Goal: Information Seeking & Learning: Learn about a topic

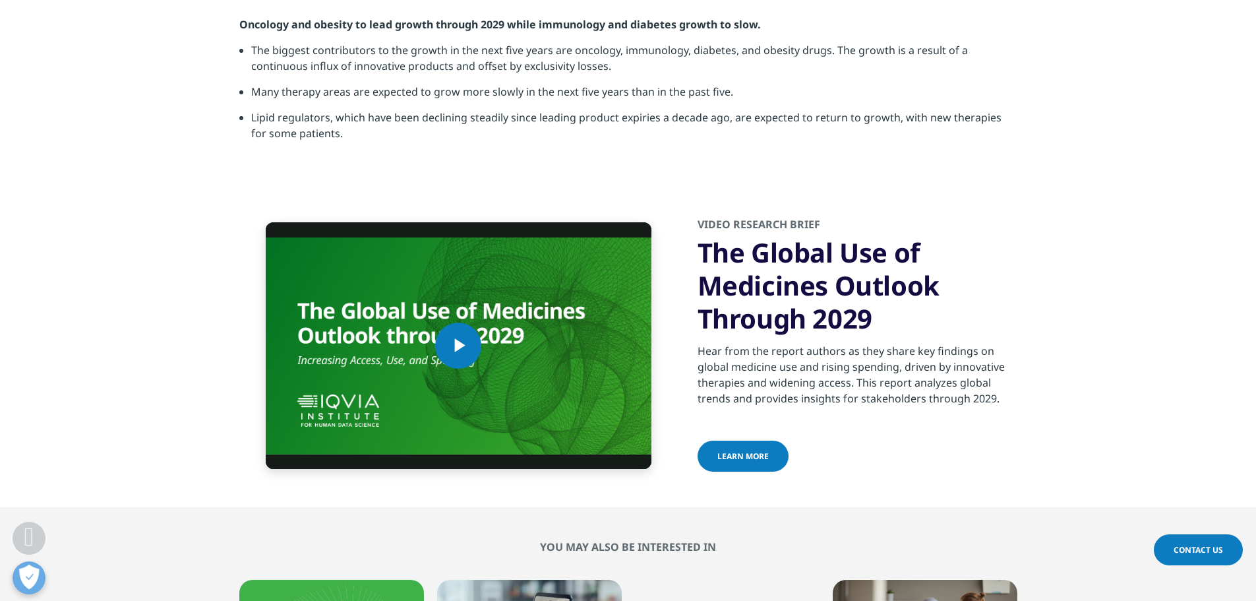
scroll to position [3758, 0]
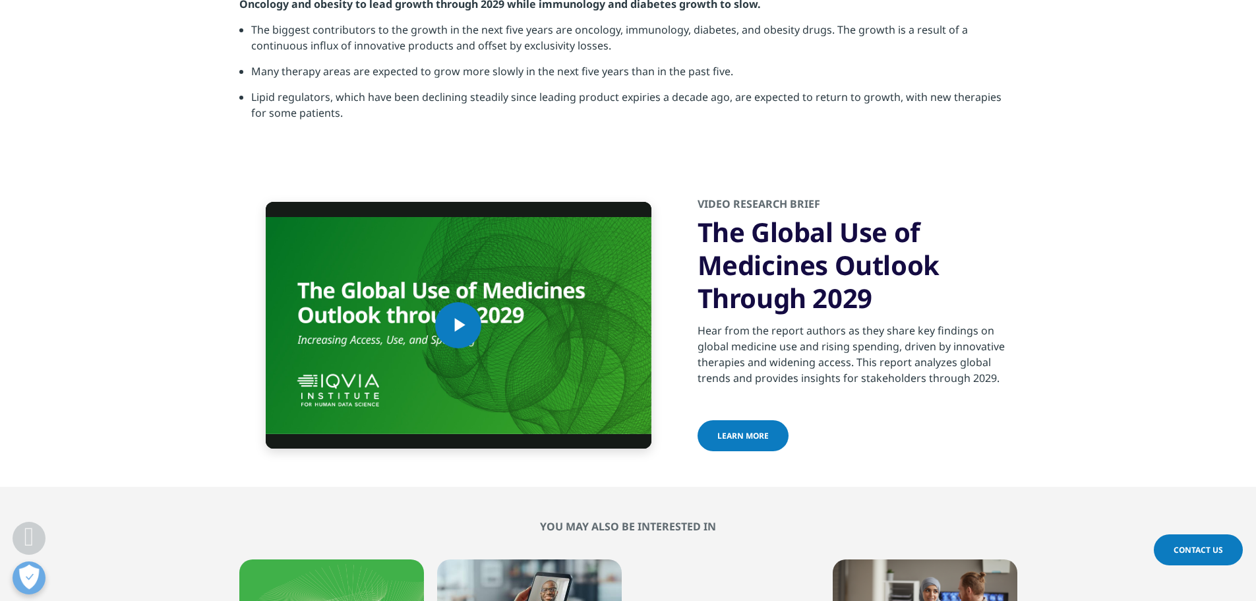
click at [238, 164] on section "Oncology and obesity to lead growth through 2029 while immunology and [MEDICAL_…" at bounding box center [628, 63] width 1256 height 200
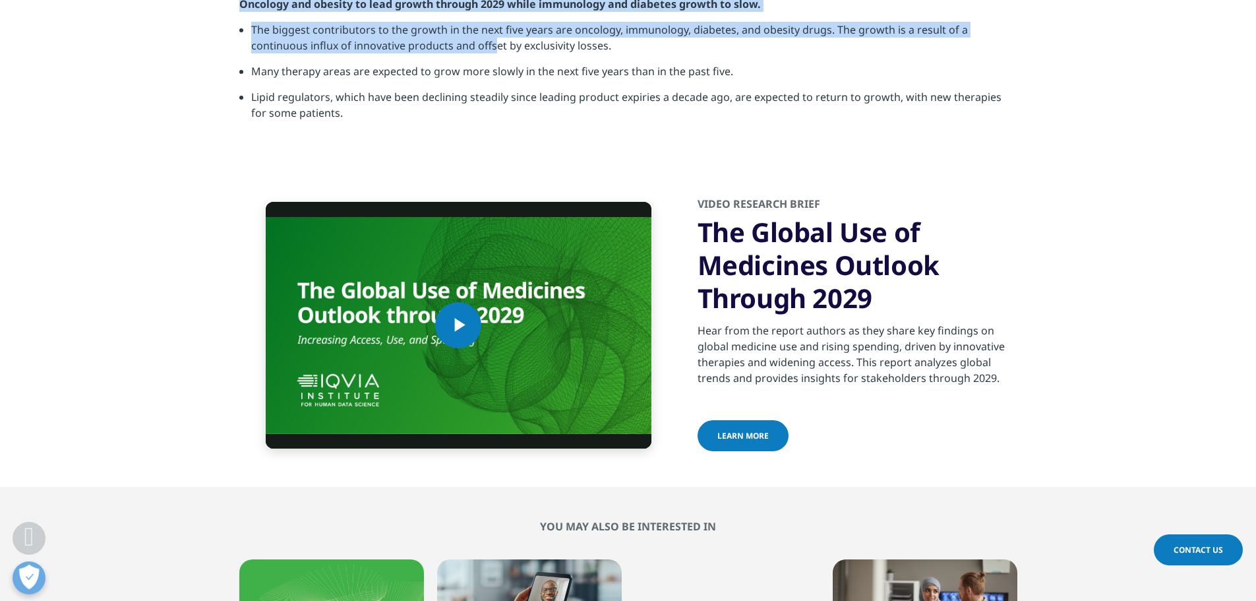
drag, startPoint x: 242, startPoint y: 359, endPoint x: 493, endPoint y: 418, distance: 258.1
click at [493, 131] on div "Oncology and obesity to lead growth through 2029 while immunology and [MEDICAL_…" at bounding box center [628, 63] width 778 height 135
click at [329, 63] on li "The biggest contributors to the growth in the next five years are oncology, imm…" at bounding box center [634, 43] width 766 height 42
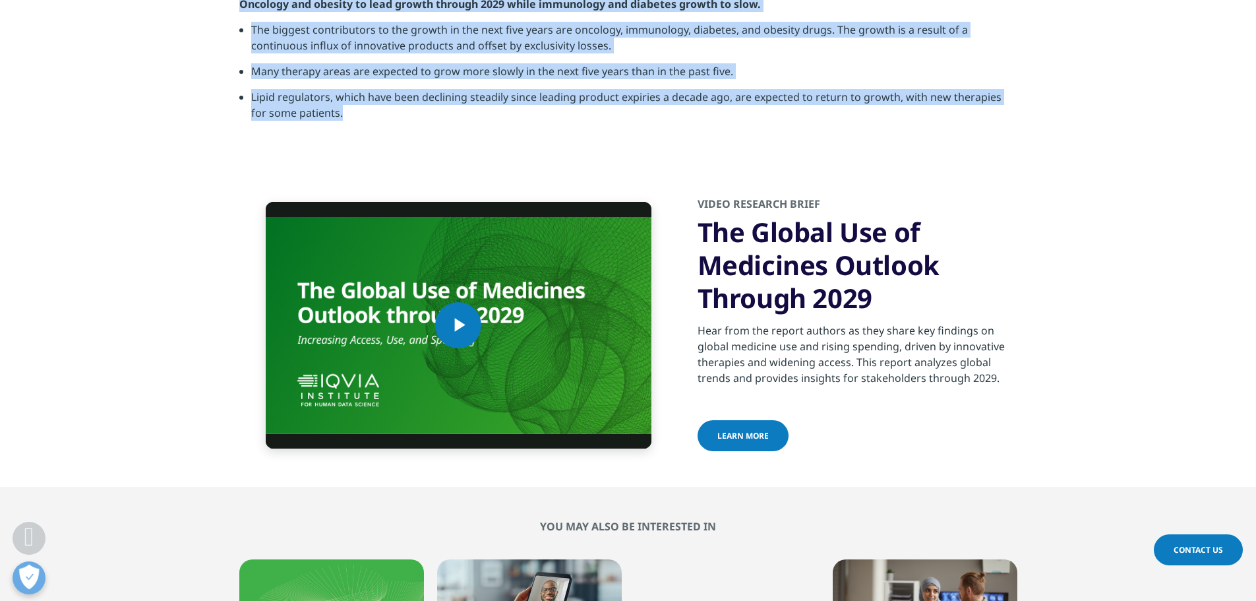
drag, startPoint x: 241, startPoint y: 359, endPoint x: 452, endPoint y: 475, distance: 241.1
click at [452, 131] on div "Oncology and obesity to lead growth through 2029 while immunology and [MEDICAL_…" at bounding box center [628, 63] width 778 height 135
copy div "Oncology and obesity to lead growth through 2029 while immunology and [MEDICAL_…"
click at [487, 131] on li "Lipid regulators, which have been declining steadily since leading product expi…" at bounding box center [634, 110] width 766 height 42
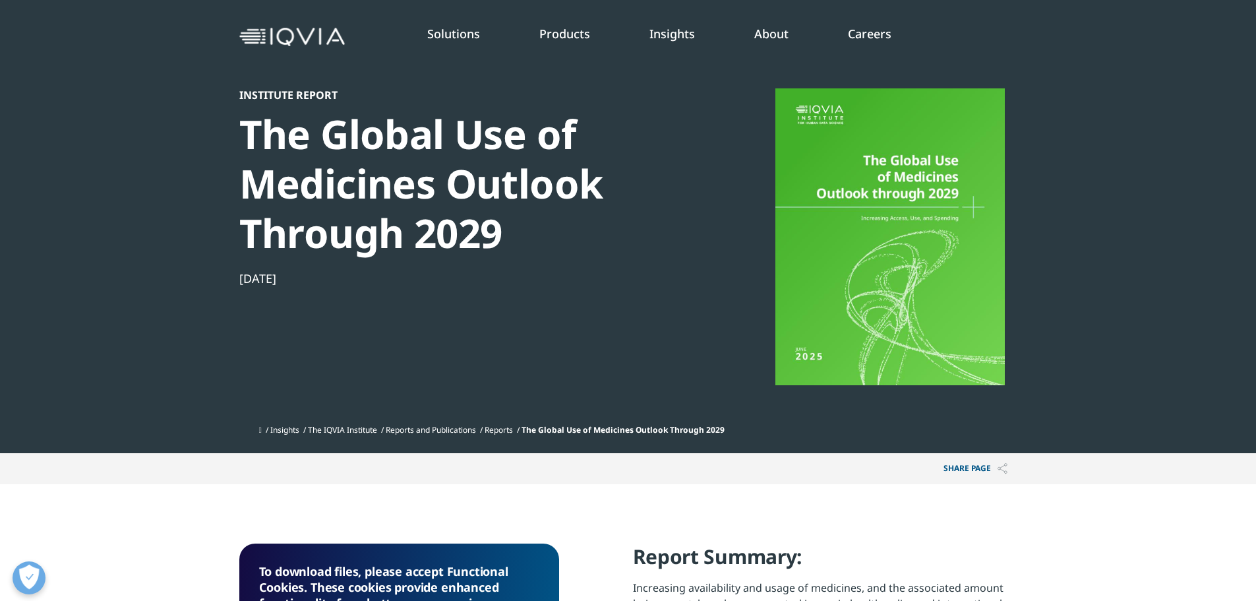
scroll to position [0, 0]
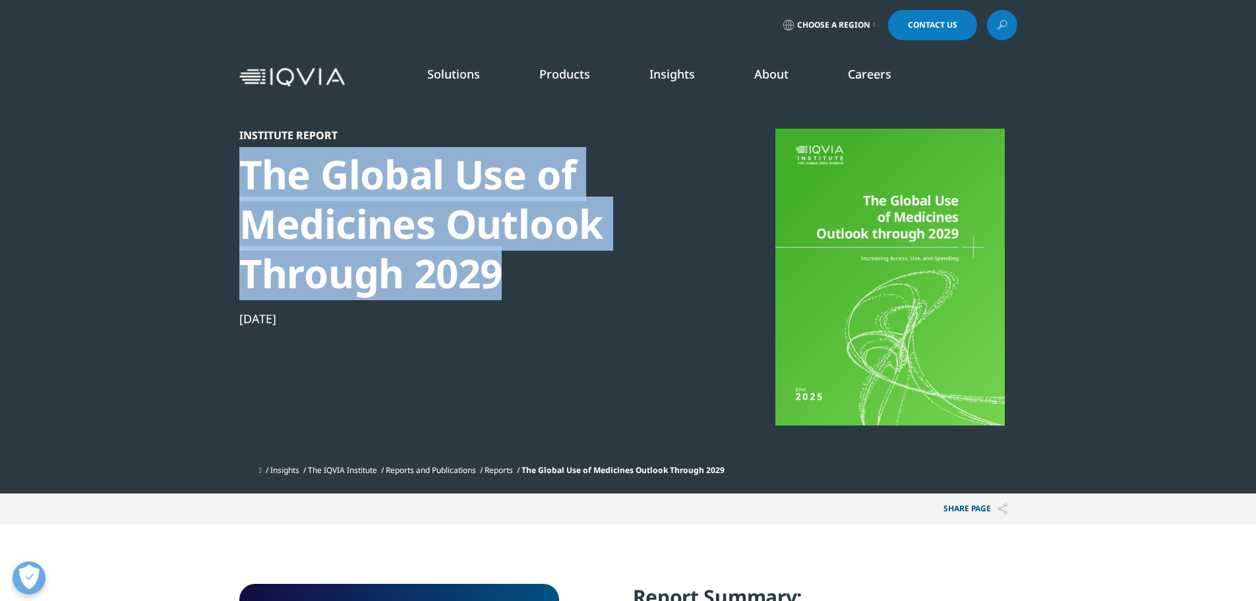
drag, startPoint x: 241, startPoint y: 173, endPoint x: 494, endPoint y: 289, distance: 277.9
click at [494, 289] on div "The Global Use of Medicines Outlook Through 2029" at bounding box center [465, 224] width 452 height 148
copy div "The Global Use of Medicines Outlook Through 2029"
